Goal: Task Accomplishment & Management: Use online tool/utility

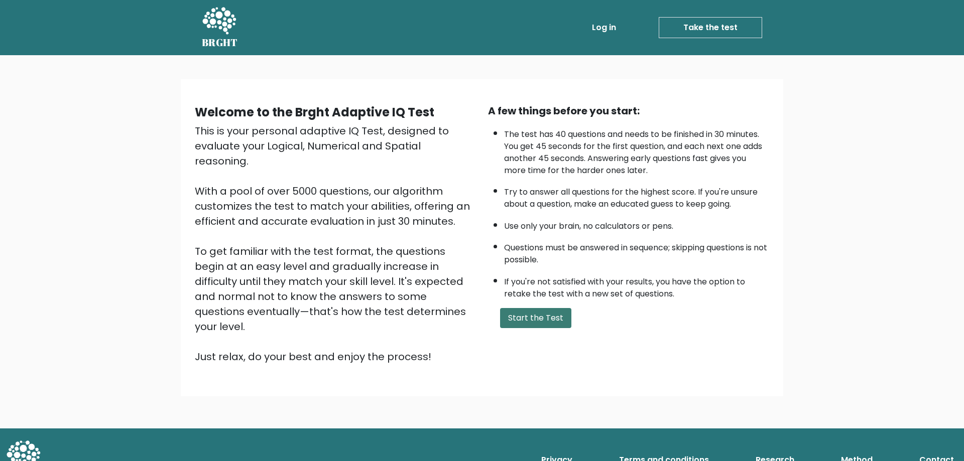
click at [553, 316] on button "Start the Test" at bounding box center [535, 318] width 71 height 20
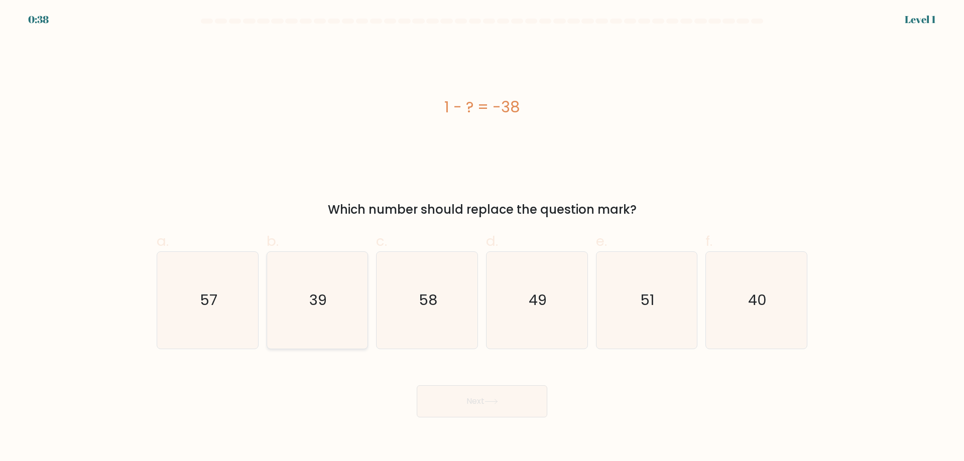
click at [340, 309] on icon "39" at bounding box center [317, 300] width 97 height 97
click at [482, 237] on input "b. 39" at bounding box center [482, 234] width 1 height 7
radio input "true"
click at [478, 408] on button "Next" at bounding box center [482, 402] width 131 height 32
click at [470, 397] on button "Next" at bounding box center [482, 402] width 131 height 32
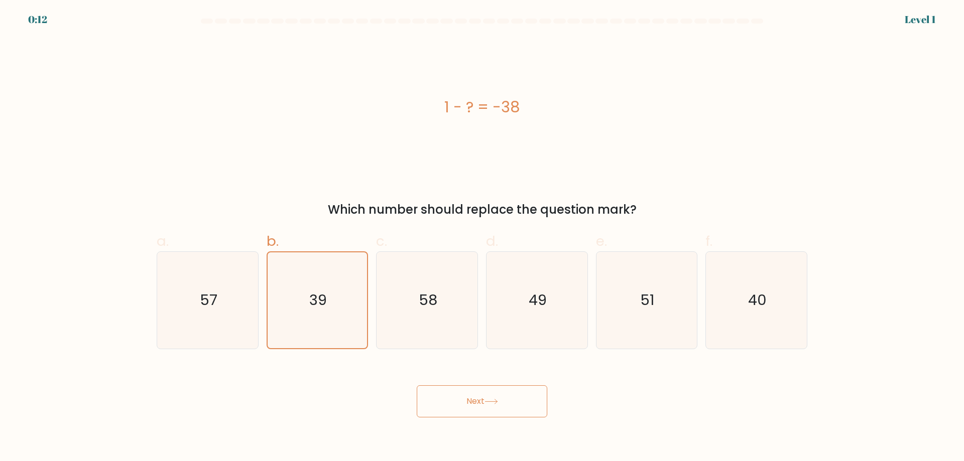
click at [467, 397] on button "Next" at bounding box center [482, 402] width 131 height 32
click at [468, 397] on button "Next" at bounding box center [482, 402] width 131 height 32
